Goal: Task Accomplishment & Management: Manage account settings

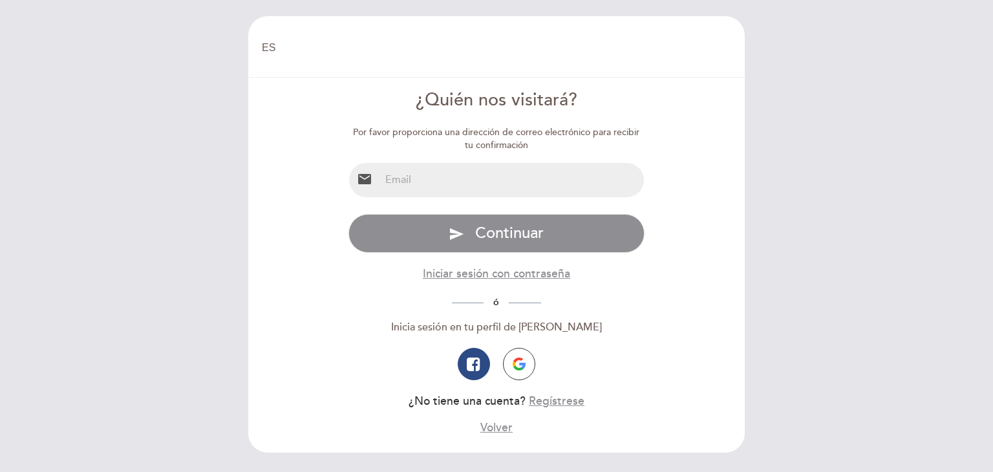
select select "es"
click at [542, 184] on input "email" at bounding box center [512, 180] width 264 height 34
type input "[EMAIL_ADDRESS][DOMAIN_NAME]"
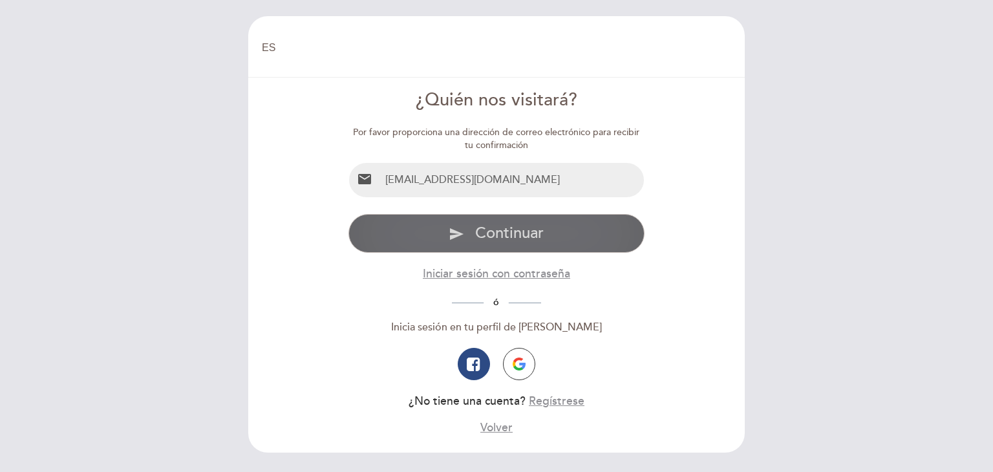
click at [473, 239] on button "send Continuar" at bounding box center [497, 233] width 297 height 39
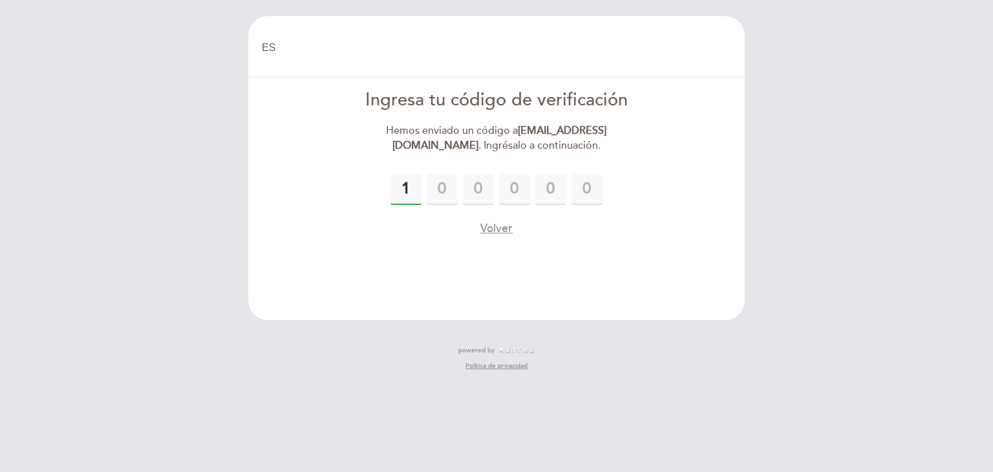
type input "1"
type input "2"
type input "8"
type input "3"
type input "8"
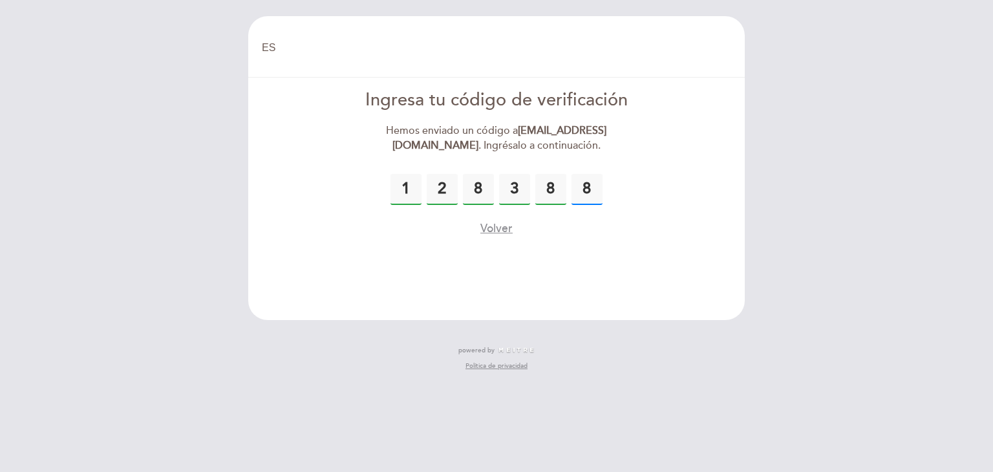
type input "8"
